Goal: Task Accomplishment & Management: Manage account settings

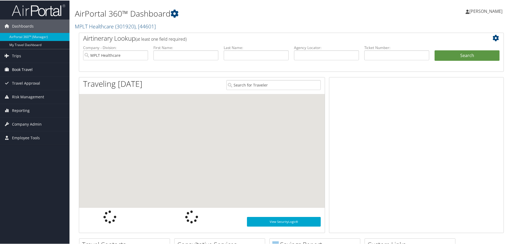
click at [31, 68] on span "Book Travel" at bounding box center [22, 68] width 21 height 13
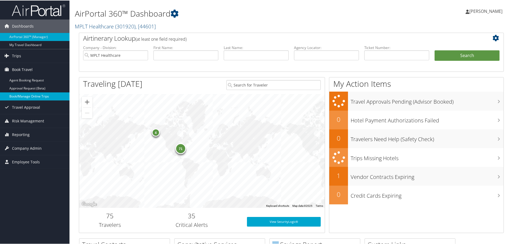
click at [44, 96] on link "Book/Manage Online Trips" at bounding box center [35, 96] width 70 height 8
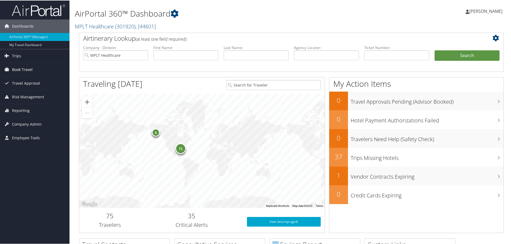
click at [29, 68] on span "Book Travel" at bounding box center [22, 68] width 21 height 13
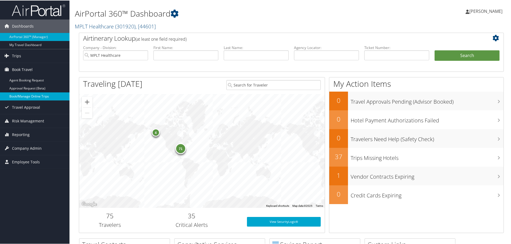
click at [34, 95] on link "Book/Manage Online Trips" at bounding box center [35, 96] width 70 height 8
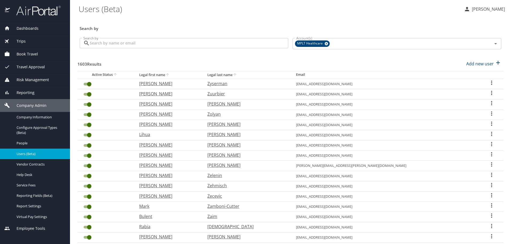
click at [200, 39] on input "Search by" at bounding box center [189, 43] width 199 height 10
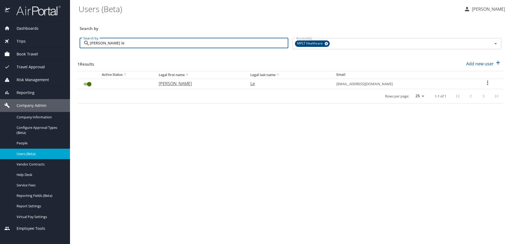
type input "[PERSON_NAME] le"
click at [178, 84] on p "[PERSON_NAME]" at bounding box center [199, 83] width 81 height 6
select select "US"
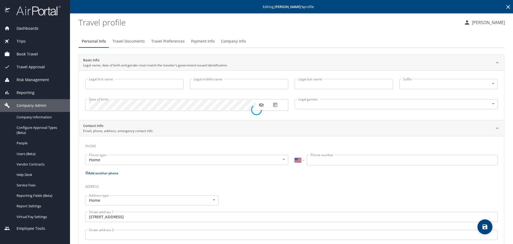
type input "[PERSON_NAME]"
type input "Thi"
type input "Le"
type input "[DEMOGRAPHIC_DATA]"
type input "[PERSON_NAME]"
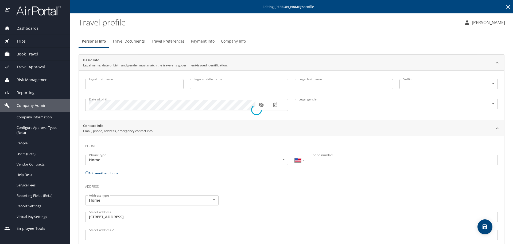
type input "[PERSON_NAME]"
type input "[PHONE_NUMBER]"
type input "[GEOGRAPHIC_DATA]"
type input "[US_STATE]"
select select "US"
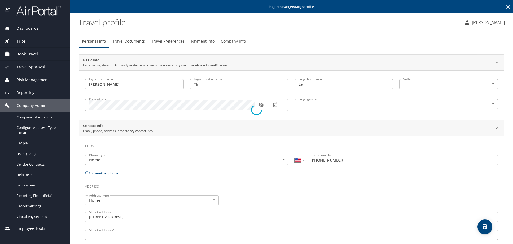
select select "US"
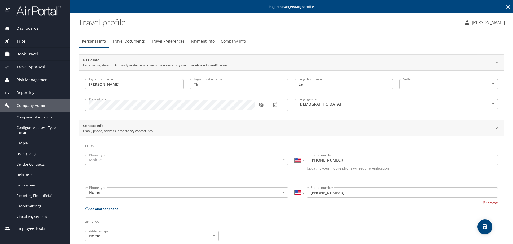
click at [172, 41] on span "Travel Preferences" at bounding box center [167, 41] width 33 height 7
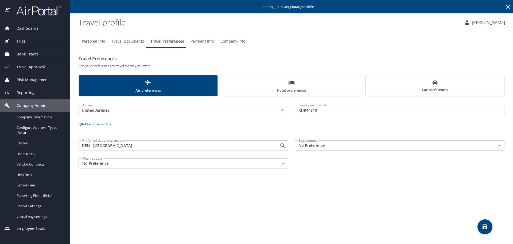
click at [273, 87] on span "Hotel preferences" at bounding box center [292, 86] width 132 height 14
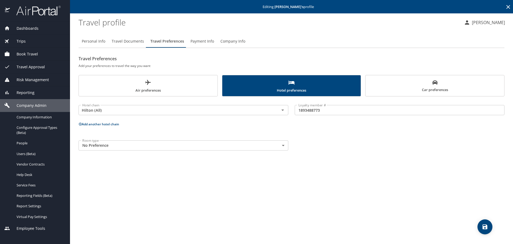
click at [368, 88] on button "Car preferences" at bounding box center [434, 85] width 139 height 21
